Goal: Task Accomplishment & Management: Manage account settings

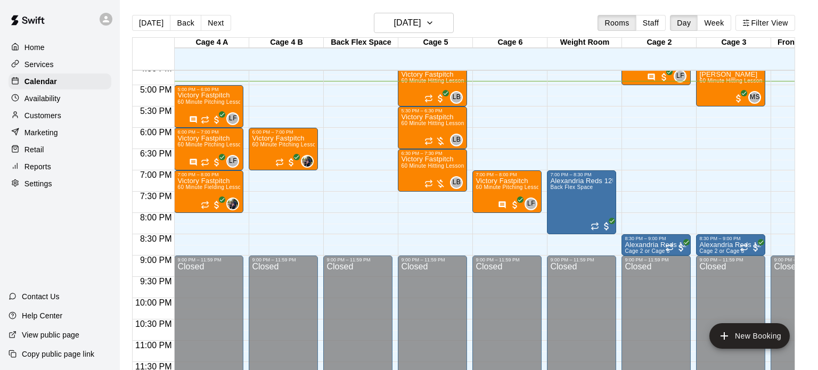
scroll to position [1, 0]
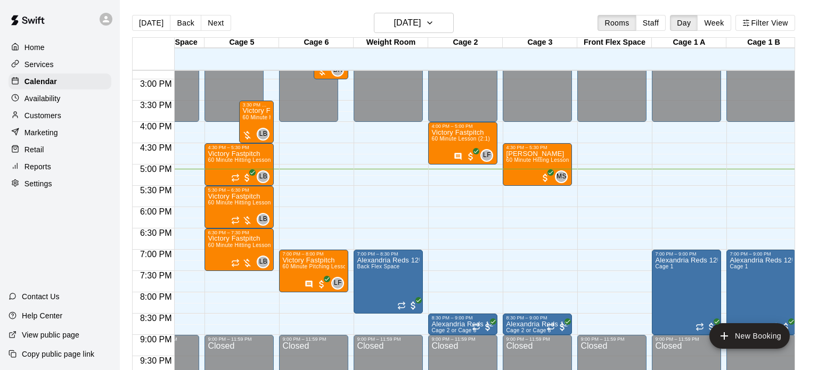
scroll to position [0, 193]
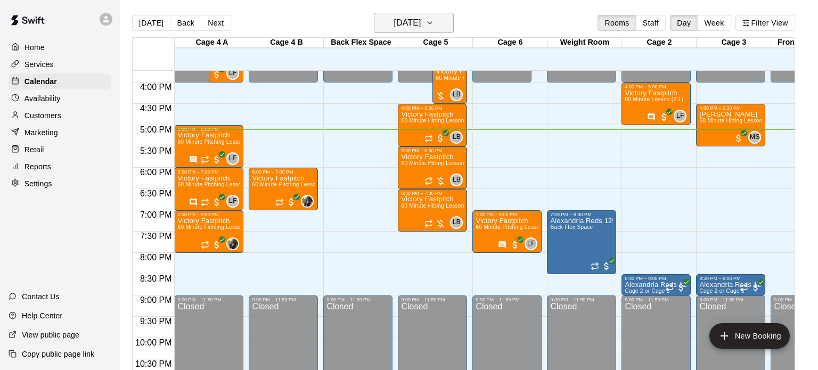
click at [418, 18] on h6 "[DATE]" at bounding box center [407, 22] width 27 height 15
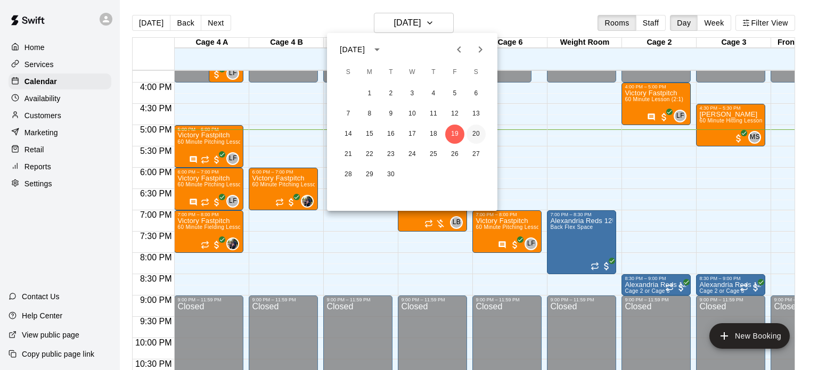
click at [475, 133] on button "20" at bounding box center [476, 134] width 19 height 19
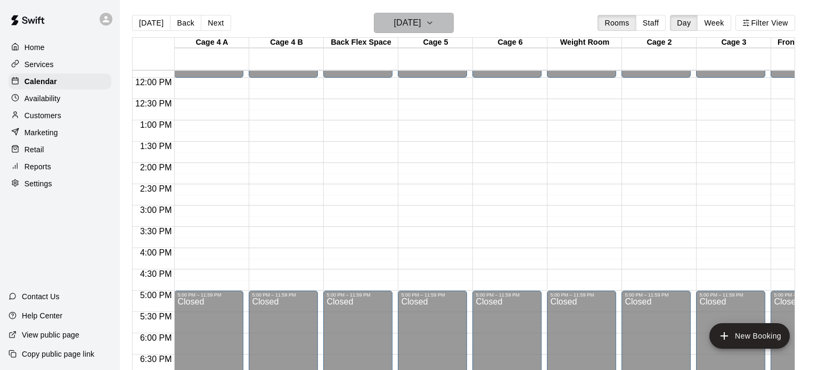
click at [417, 22] on h6 "Saturday Sep 20" at bounding box center [407, 22] width 27 height 15
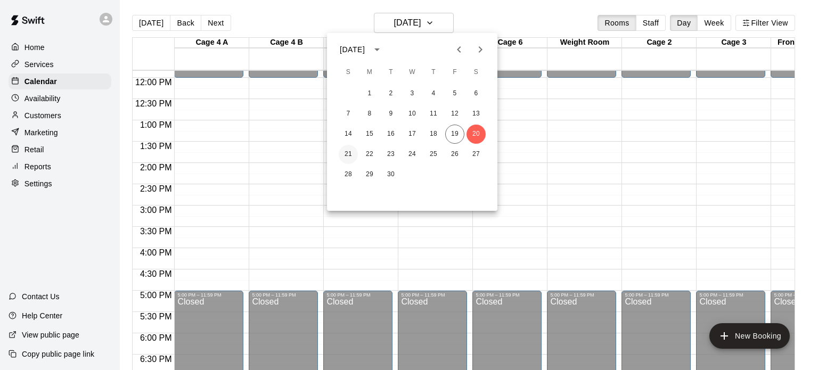
click at [352, 155] on button "21" at bounding box center [348, 154] width 19 height 19
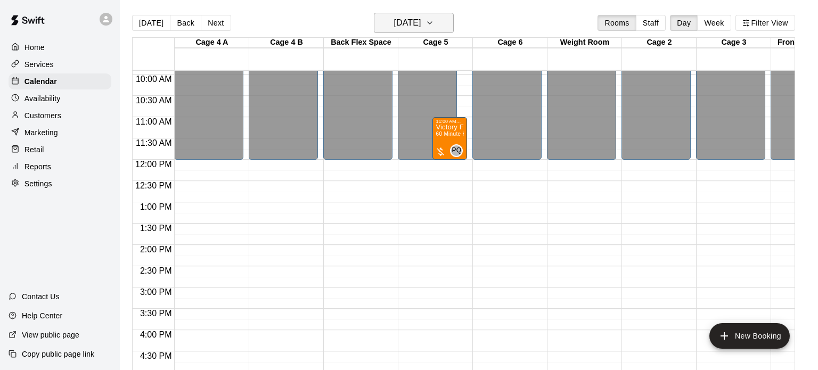
click at [420, 25] on h6 "Sunday Sep 21" at bounding box center [407, 22] width 27 height 15
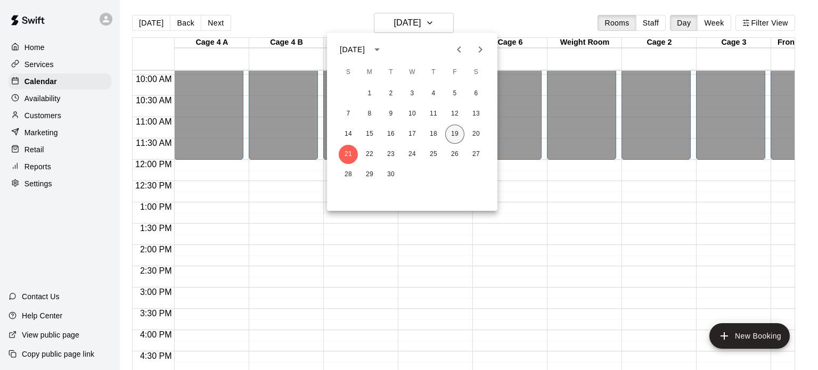
click at [455, 131] on button "19" at bounding box center [454, 134] width 19 height 19
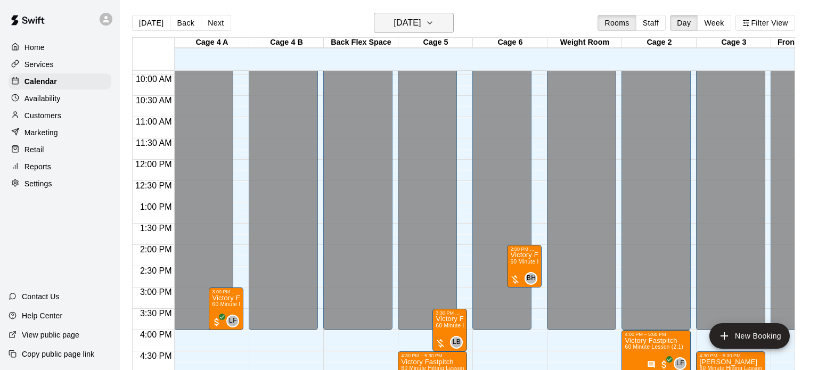
click at [434, 23] on icon "button" at bounding box center [430, 23] width 9 height 13
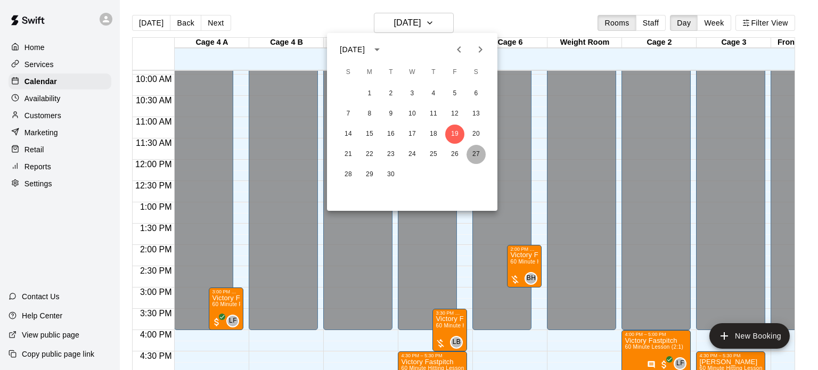
click at [481, 158] on button "27" at bounding box center [476, 154] width 19 height 19
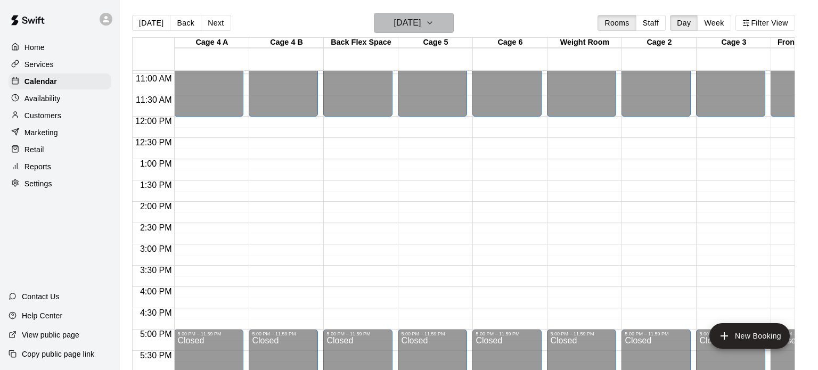
click at [421, 20] on h6 "Saturday Sep 27" at bounding box center [407, 22] width 27 height 15
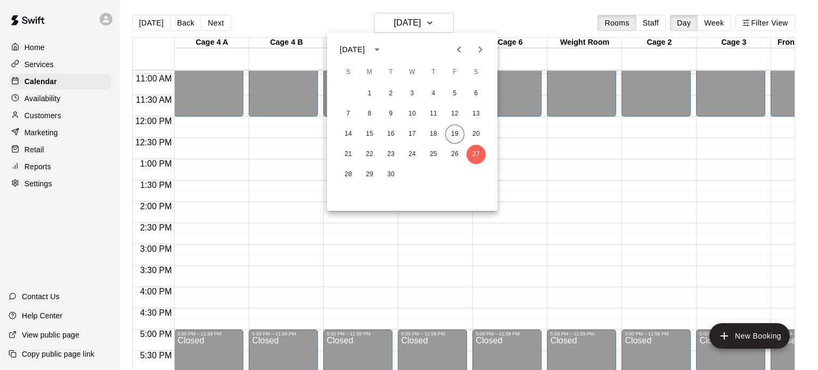
click at [454, 138] on button "19" at bounding box center [454, 134] width 19 height 19
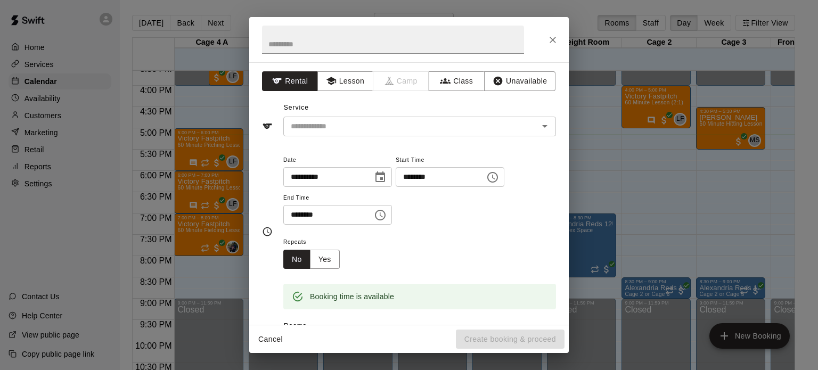
click at [194, 270] on div "**********" at bounding box center [409, 185] width 818 height 370
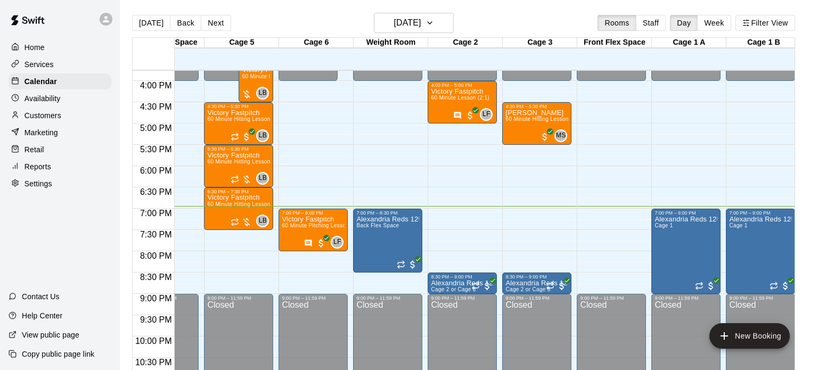
scroll to position [0, 0]
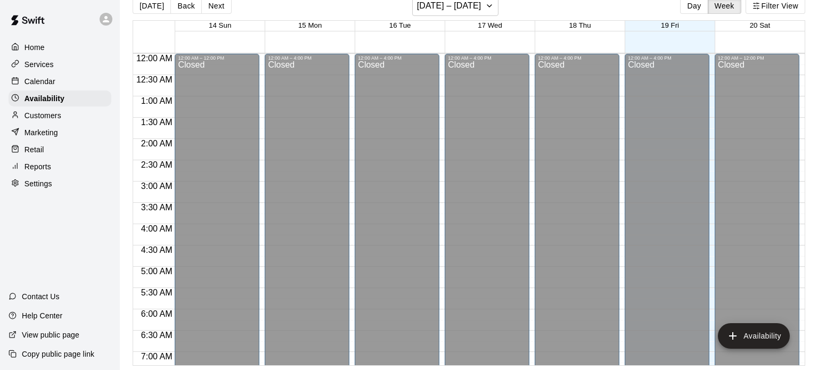
scroll to position [710, 0]
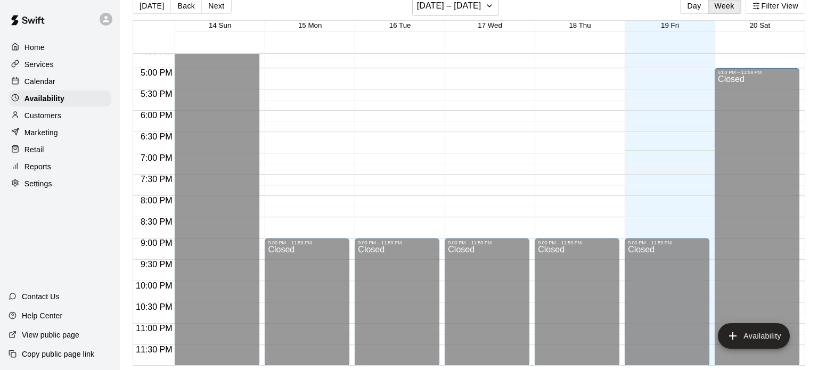
click at [500, 254] on div "Closed" at bounding box center [487, 308] width 78 height 124
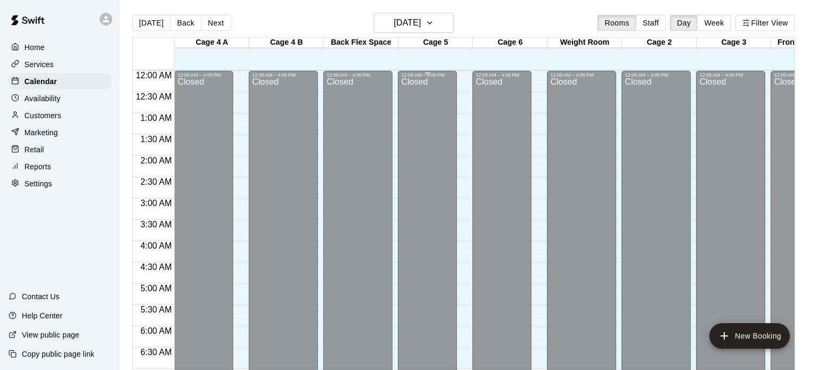
scroll to position [710, 0]
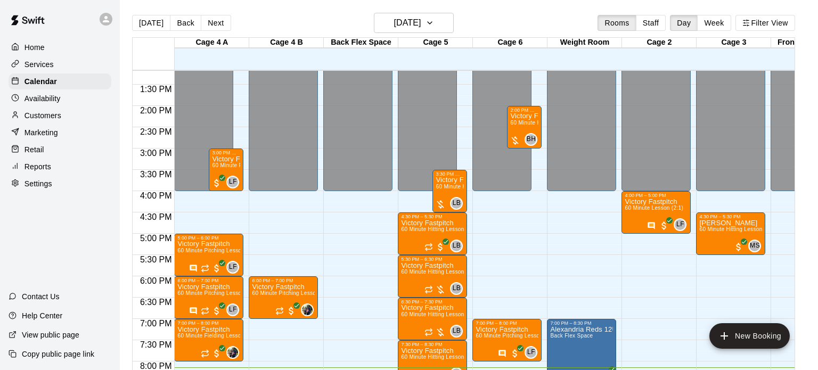
click at [280, 216] on div "12:00 AM – 4:00 PM Closed 6:00 PM – 7:00 PM Victory Fastpitch 60 Minute Pitchin…" at bounding box center [283, 20] width 69 height 1023
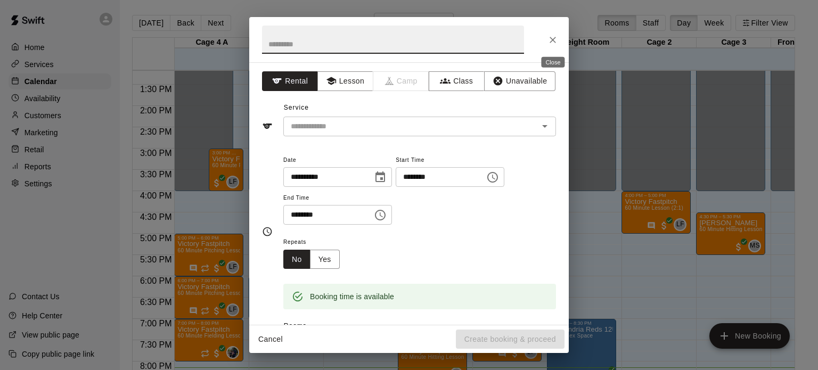
click at [549, 41] on icon "Close" at bounding box center [553, 40] width 11 height 11
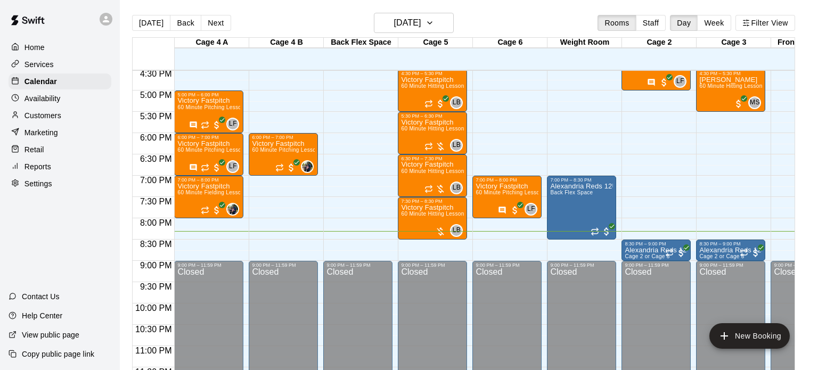
scroll to position [710, 0]
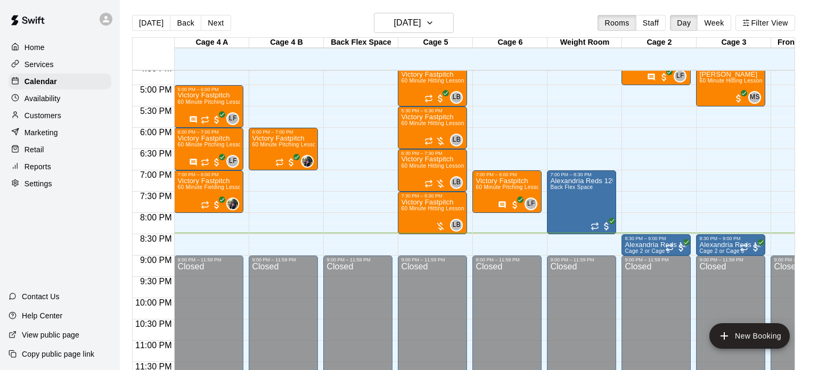
click at [339, 348] on div "Closed" at bounding box center [358, 325] width 63 height 124
click at [364, 271] on div "Closed" at bounding box center [358, 325] width 63 height 124
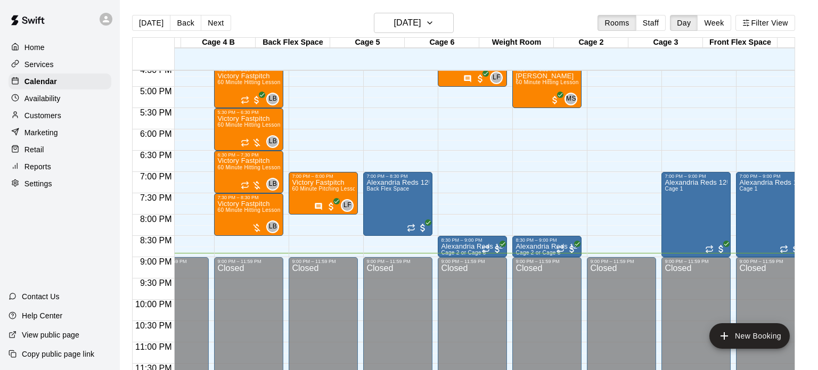
scroll to position [709, 20]
